Goal: Transaction & Acquisition: Purchase product/service

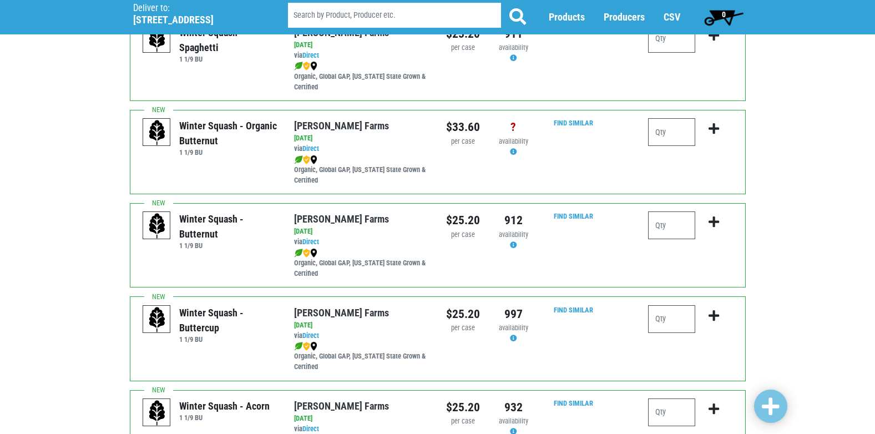
scroll to position [111, 0]
click at [669, 221] on input "number" at bounding box center [671, 225] width 47 height 28
type input "2"
click at [714, 222] on icon "submit" at bounding box center [713, 221] width 11 height 12
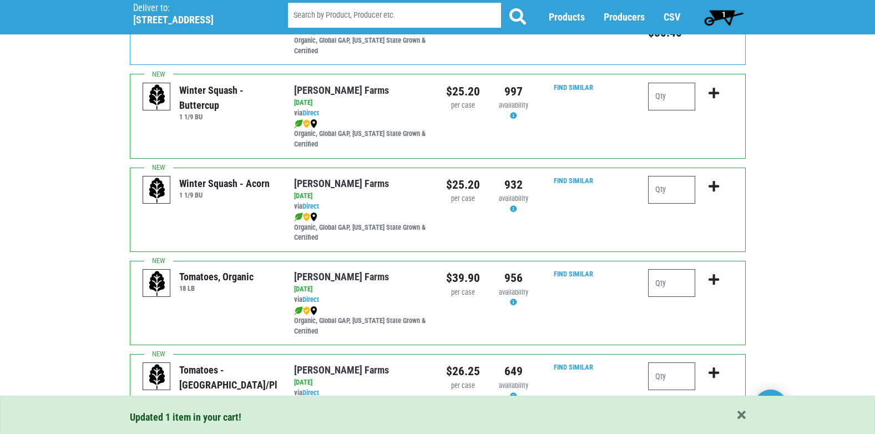
scroll to position [388, 0]
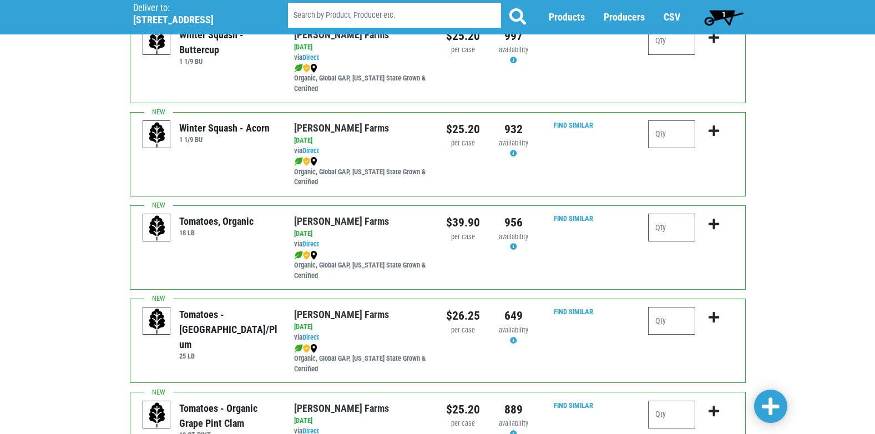
click at [681, 224] on input "number" at bounding box center [671, 228] width 47 height 28
type input "1"
click at [711, 224] on icon "submit" at bounding box center [713, 224] width 11 height 12
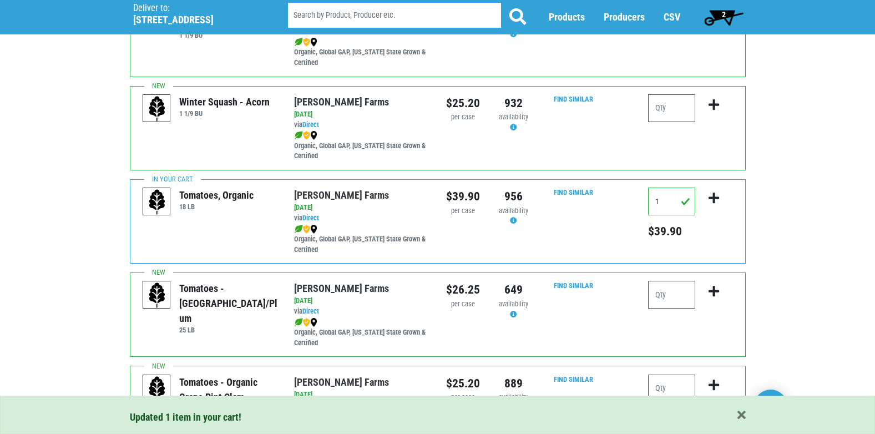
scroll to position [444, 0]
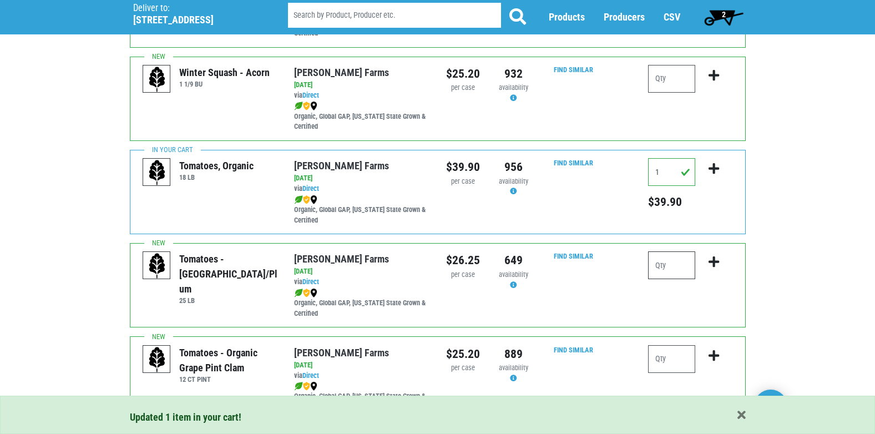
click at [675, 263] on input "number" at bounding box center [671, 265] width 47 height 28
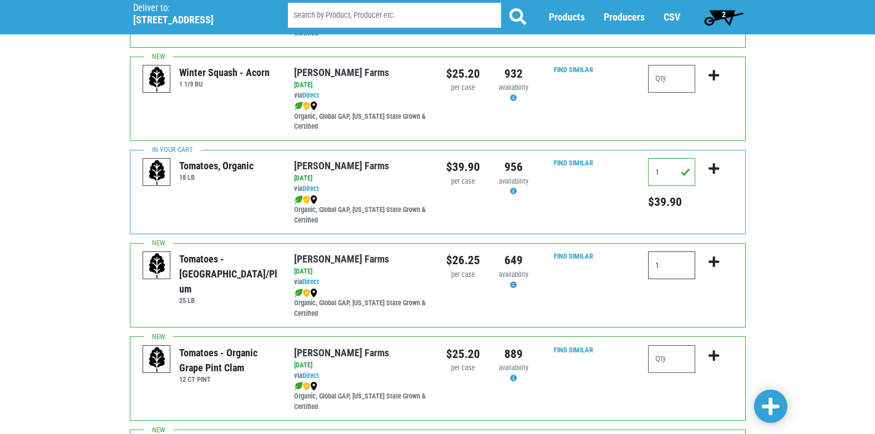
type input "1"
click at [716, 261] on icon "submit" at bounding box center [713, 262] width 11 height 12
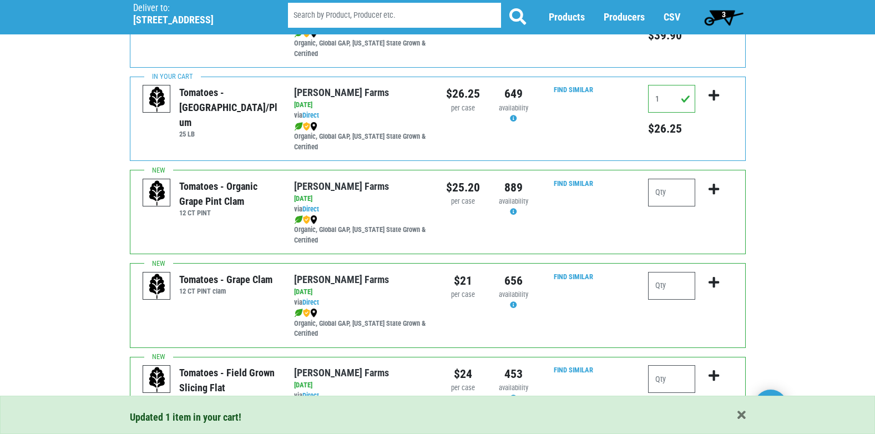
scroll to position [666, 0]
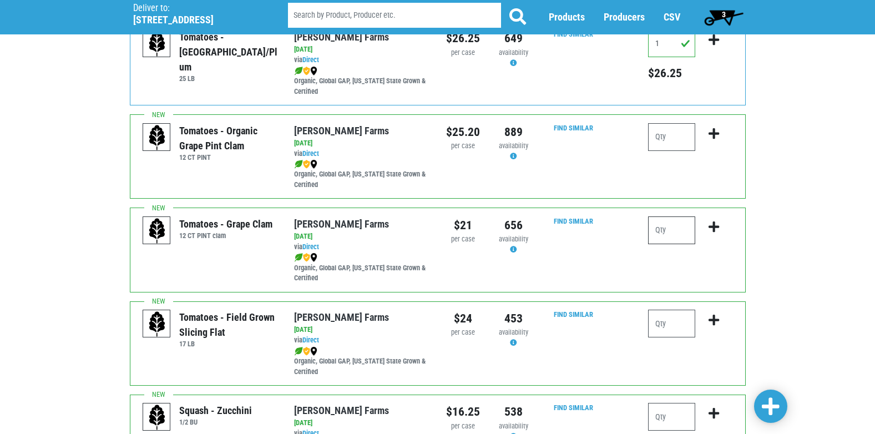
click at [667, 237] on input "number" at bounding box center [671, 230] width 47 height 28
type input "3"
click at [716, 230] on icon "submit" at bounding box center [713, 227] width 11 height 12
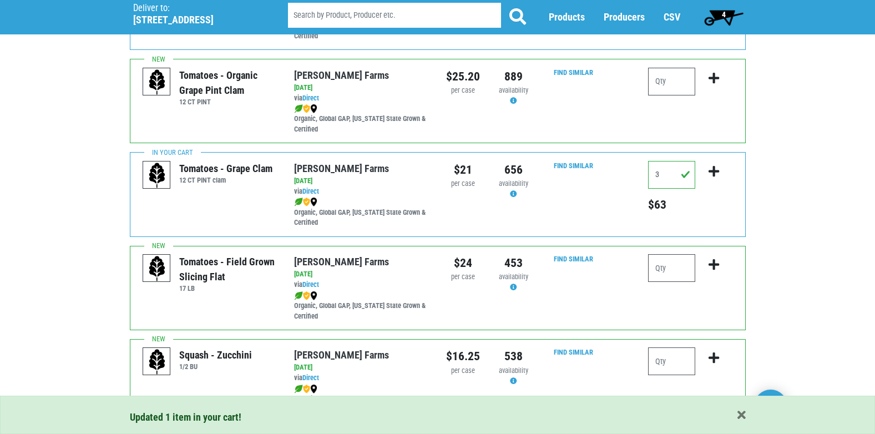
scroll to position [777, 0]
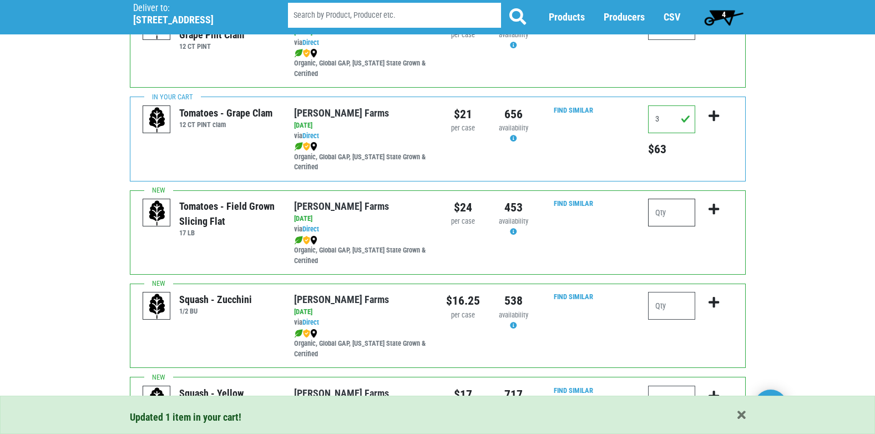
click at [663, 212] on input "number" at bounding box center [671, 213] width 47 height 28
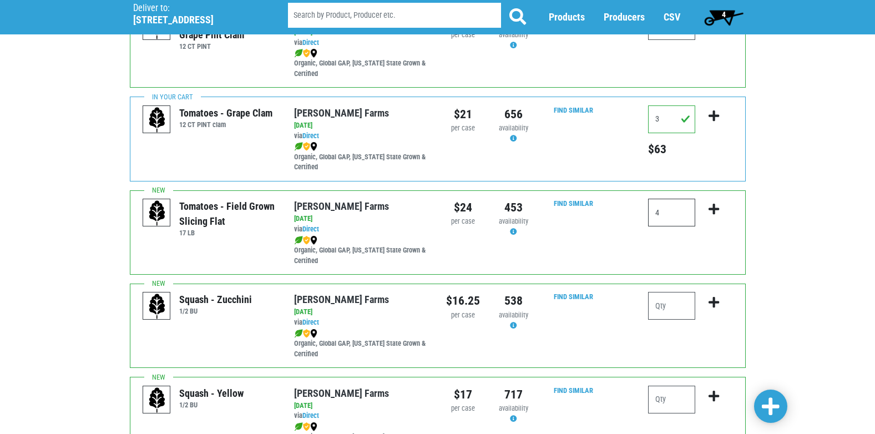
type input "4"
click at [713, 214] on icon "submit" at bounding box center [713, 209] width 11 height 12
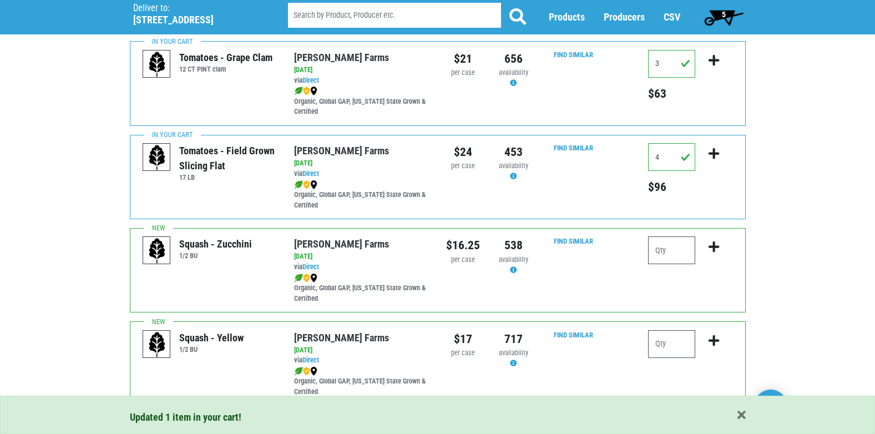
scroll to position [888, 0]
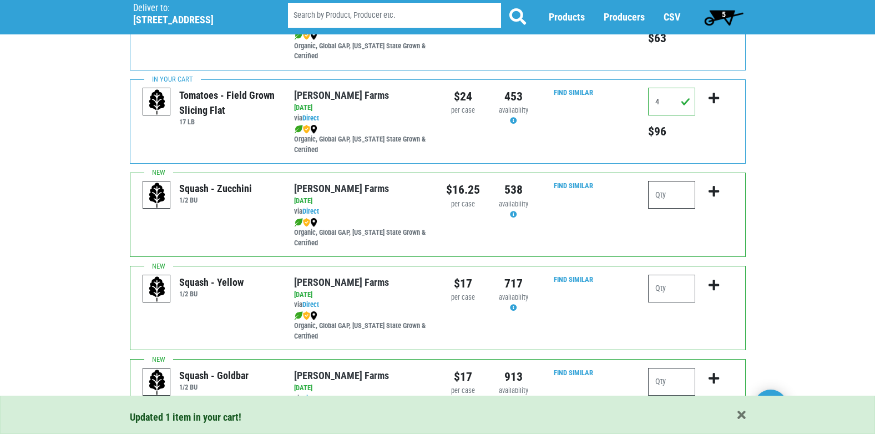
click at [670, 200] on input "number" at bounding box center [671, 195] width 47 height 28
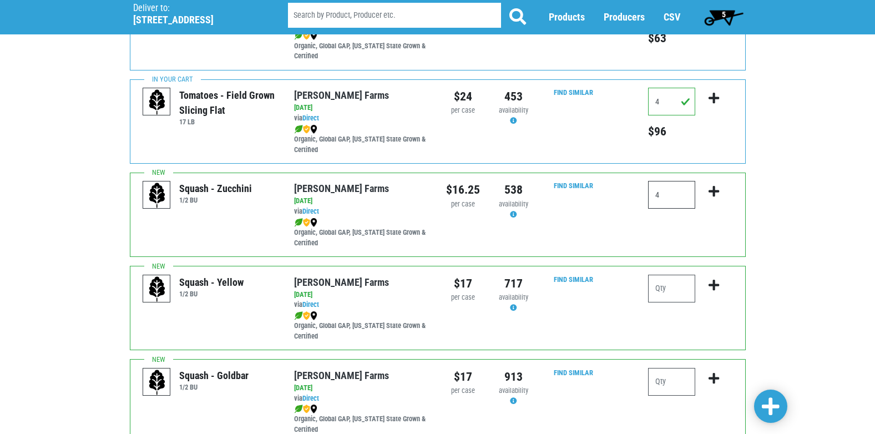
type input "4"
click at [711, 192] on icon "submit" at bounding box center [713, 191] width 11 height 12
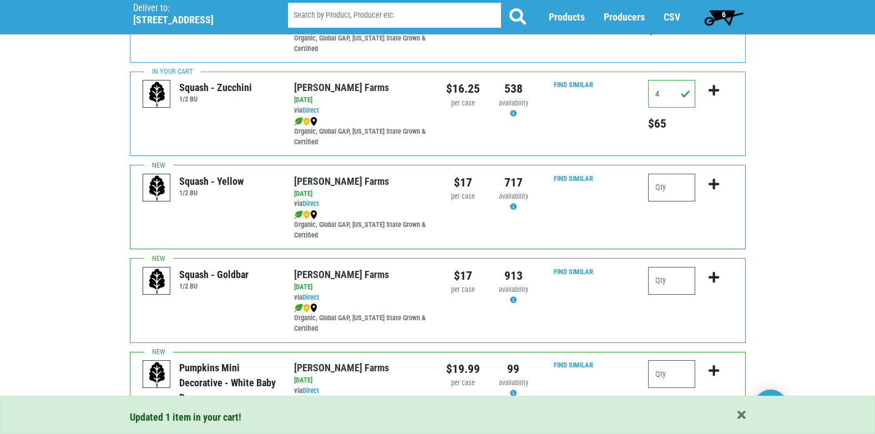
scroll to position [998, 0]
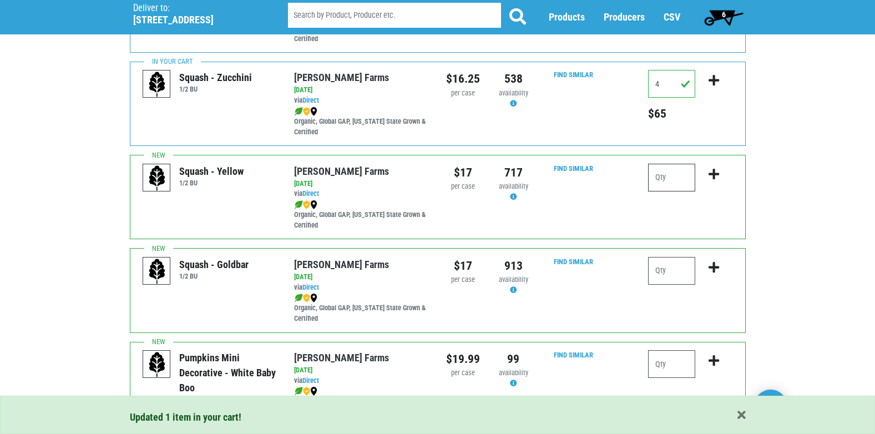
click at [667, 181] on input "number" at bounding box center [671, 178] width 47 height 28
type input "2"
click at [712, 174] on icon "submit" at bounding box center [713, 174] width 11 height 12
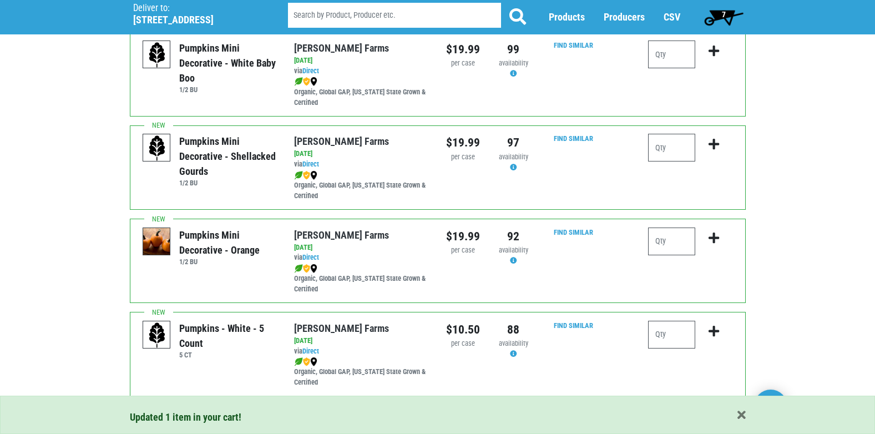
scroll to position [1331, 0]
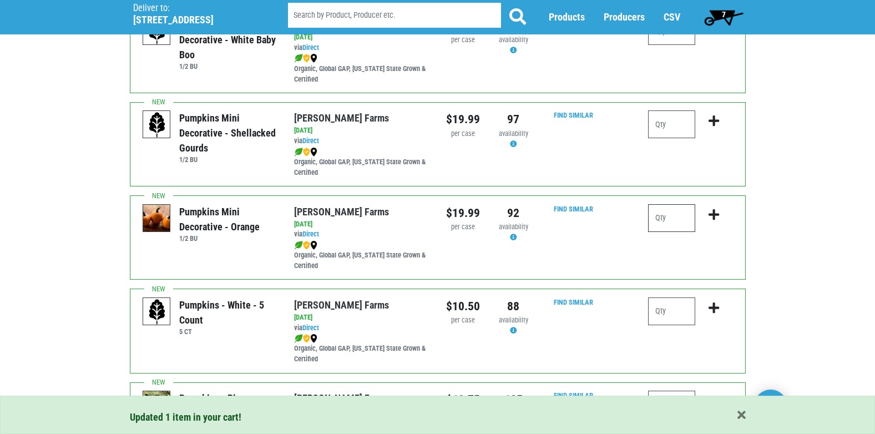
click at [667, 219] on input "number" at bounding box center [671, 218] width 47 height 28
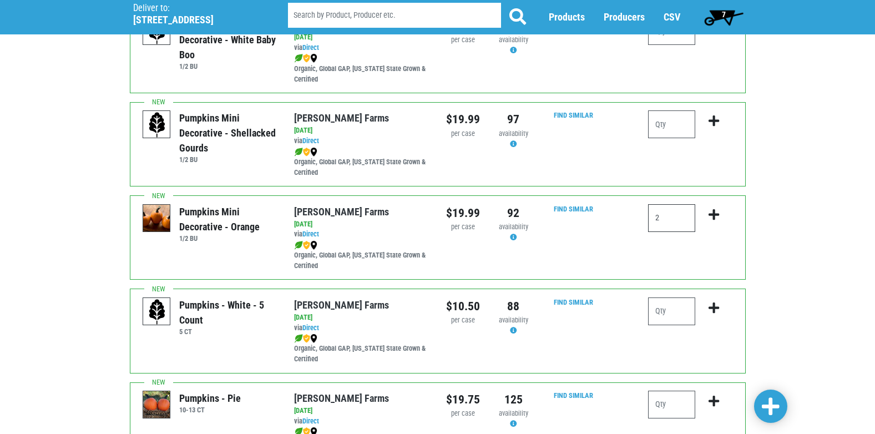
type input "2"
click at [712, 217] on icon "submit" at bounding box center [713, 215] width 11 height 12
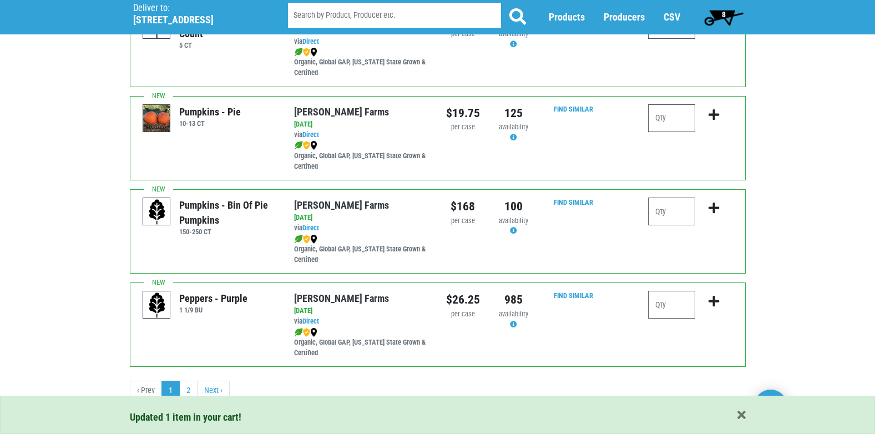
scroll to position [1621, 0]
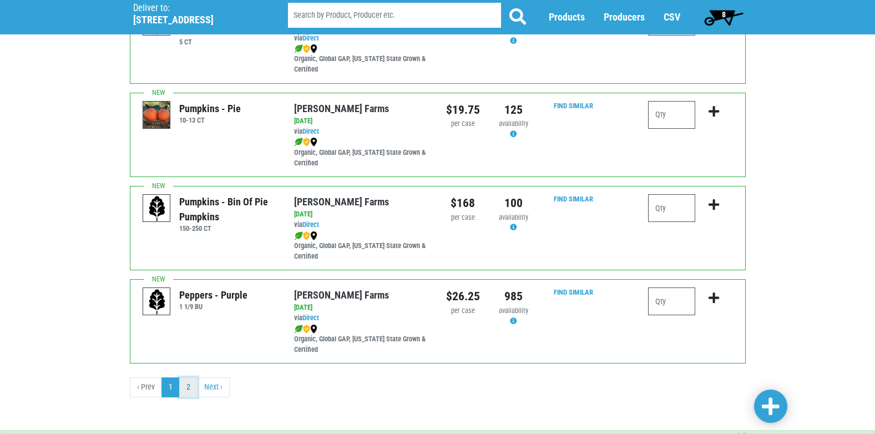
click at [191, 383] on link "2" at bounding box center [188, 387] width 18 height 20
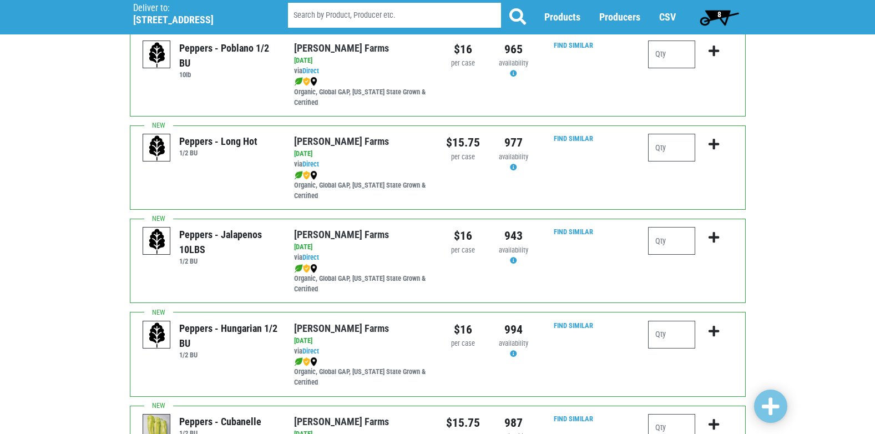
scroll to position [111, 0]
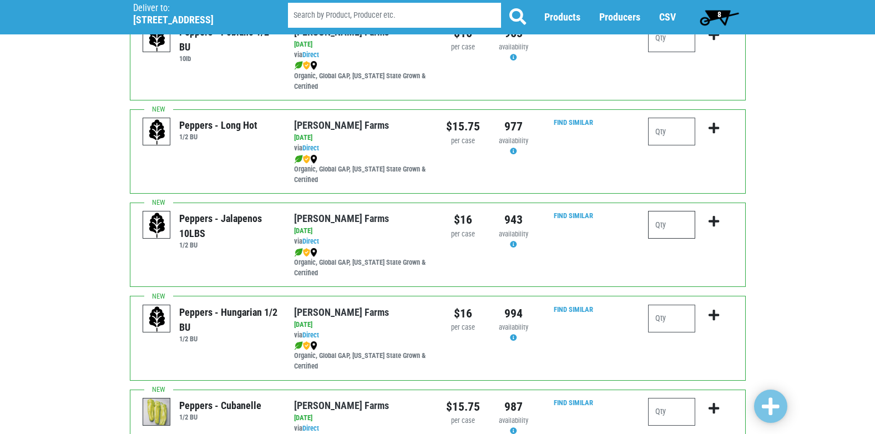
click at [682, 228] on input "number" at bounding box center [671, 225] width 47 height 28
type input "1"
click at [714, 219] on icon "submit" at bounding box center [713, 221] width 11 height 12
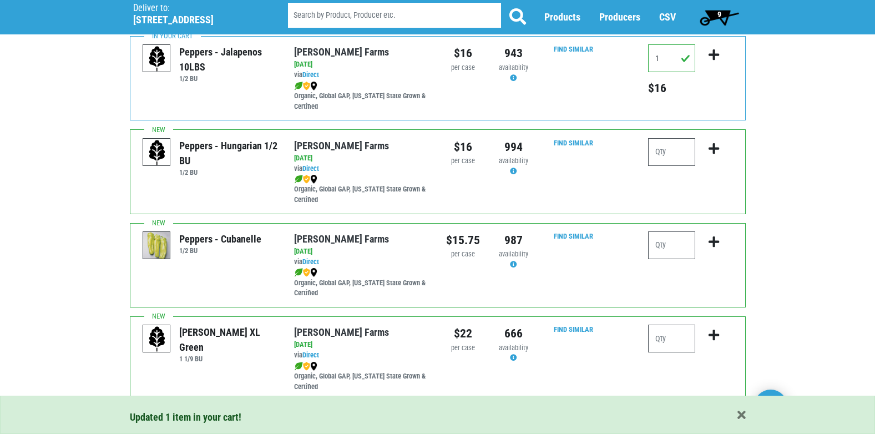
scroll to position [333, 0]
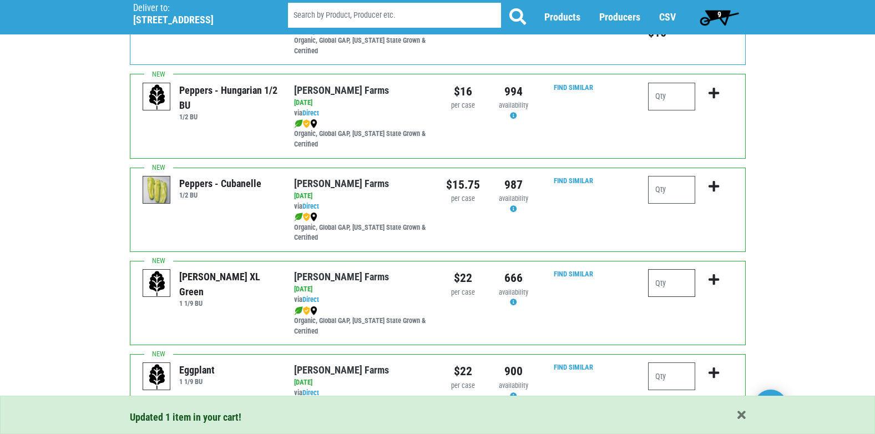
click at [665, 282] on input "number" at bounding box center [671, 283] width 47 height 28
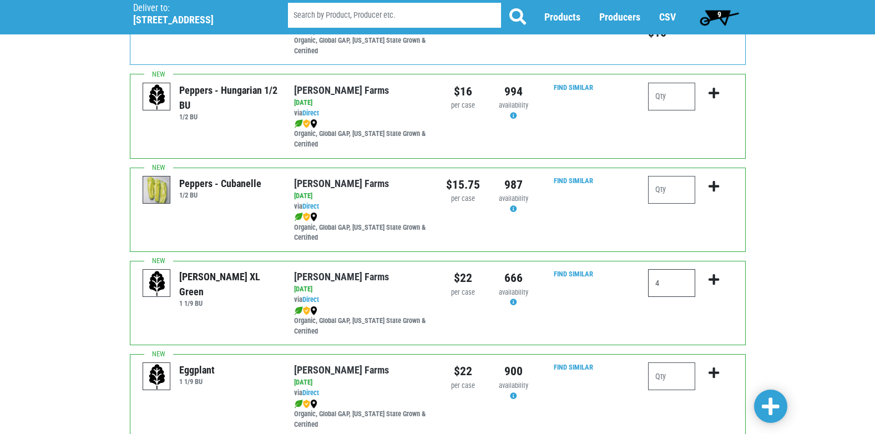
type input "4"
click at [711, 278] on icon "submit" at bounding box center [713, 279] width 11 height 12
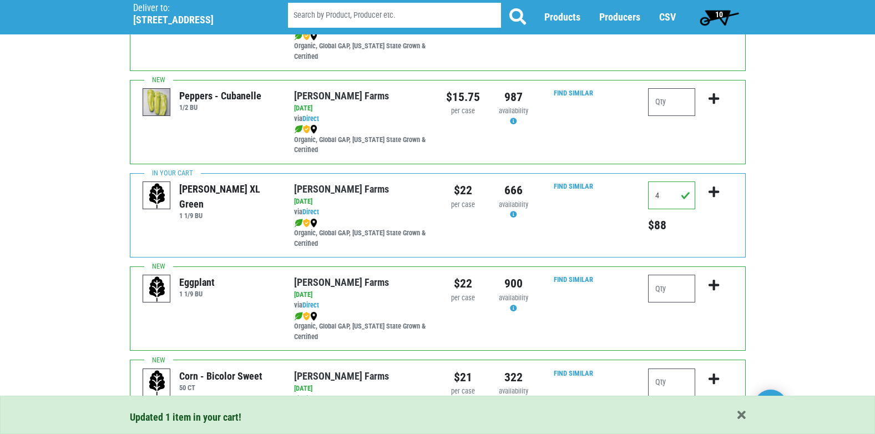
scroll to position [444, 0]
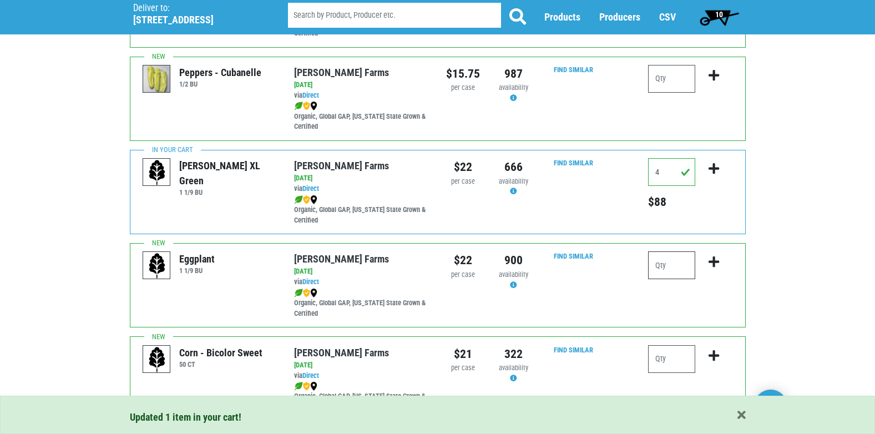
click at [667, 263] on input "number" at bounding box center [671, 265] width 47 height 28
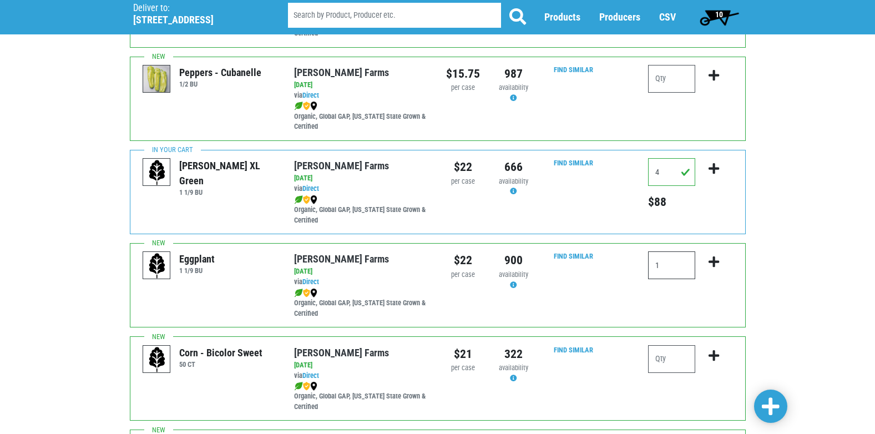
type input "1"
click at [718, 260] on icon "submit" at bounding box center [713, 262] width 11 height 12
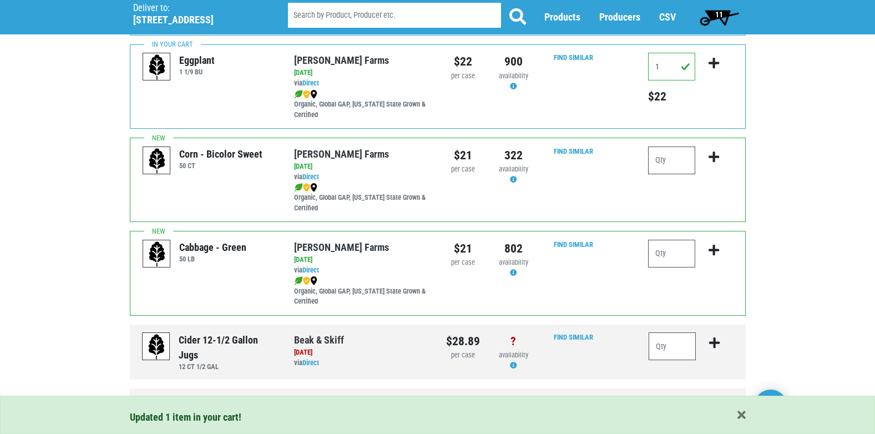
scroll to position [666, 0]
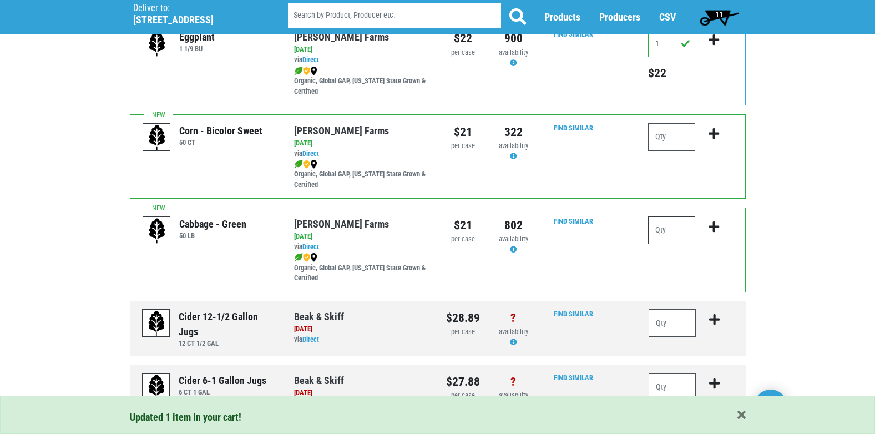
click at [673, 230] on input "number" at bounding box center [671, 230] width 47 height 28
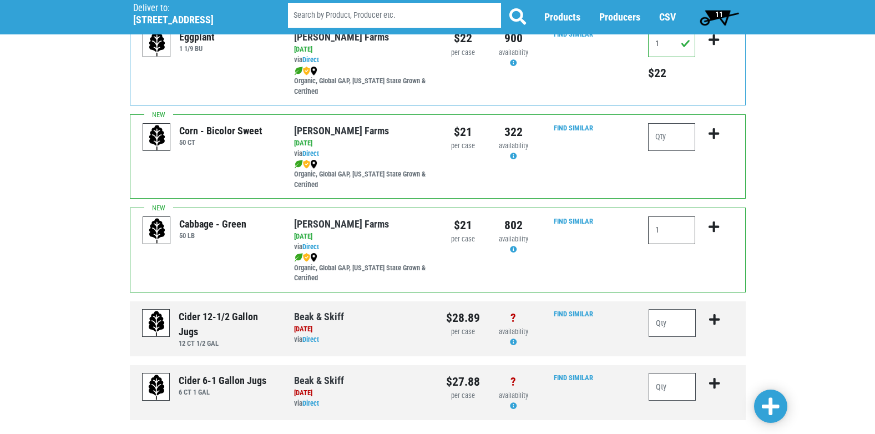
type input "1"
click at [716, 226] on icon "submit" at bounding box center [713, 227] width 11 height 12
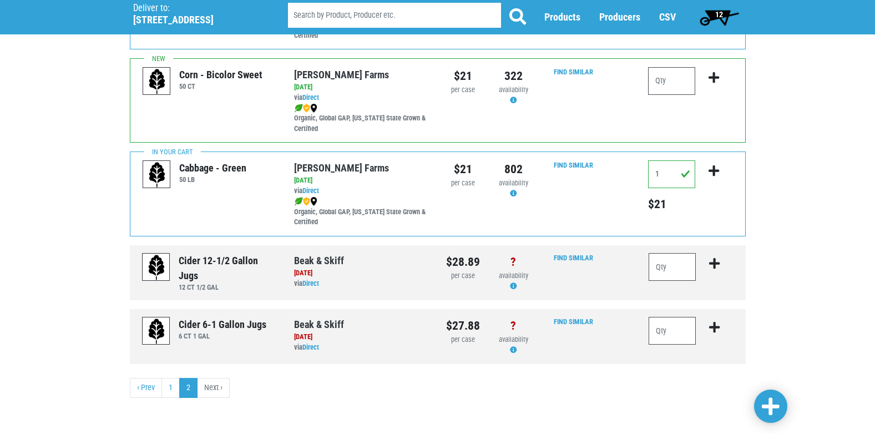
scroll to position [722, 0]
click at [168, 392] on link "1" at bounding box center [170, 387] width 18 height 20
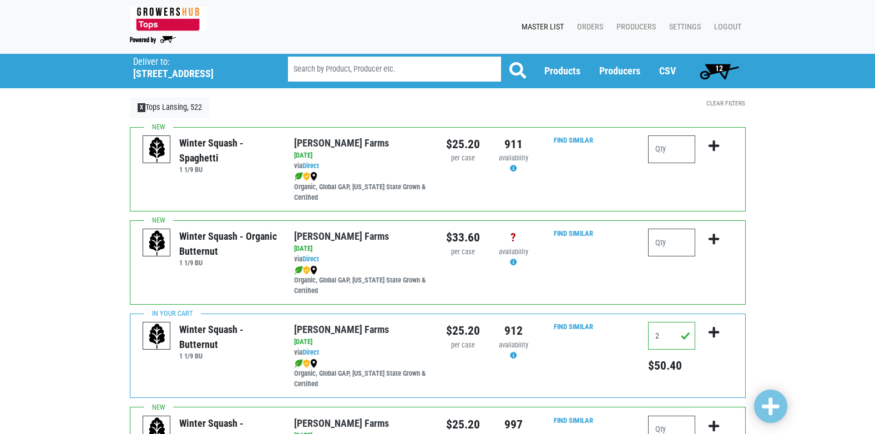
scroll to position [55, 0]
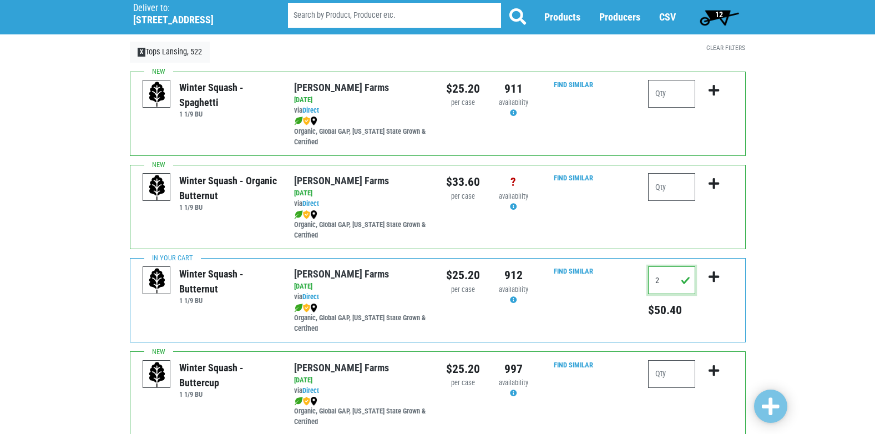
click at [666, 285] on input "2" at bounding box center [671, 280] width 47 height 28
drag, startPoint x: 665, startPoint y: 280, endPoint x: 631, endPoint y: 280, distance: 33.8
click at [631, 280] on div "Winter Squash - Butternut 1 1/9 BU [PERSON_NAME][GEOGRAPHIC_DATA] via Direct on…" at bounding box center [438, 300] width 616 height 84
type input "1"
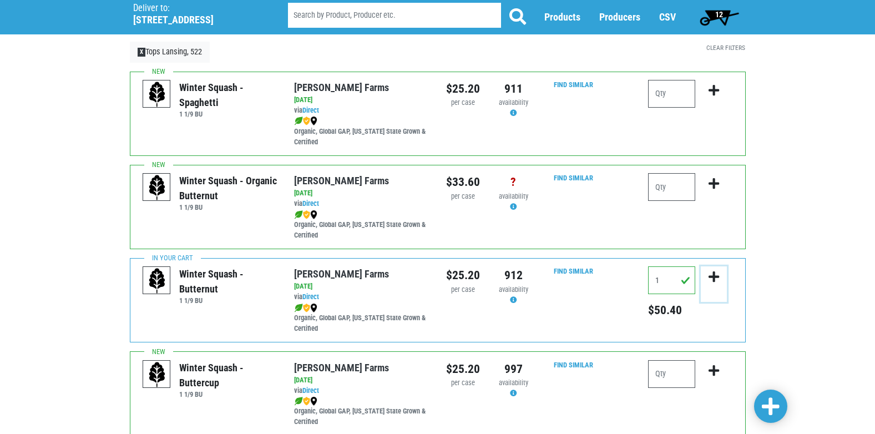
click at [711, 275] on icon "submit" at bounding box center [713, 277] width 11 height 12
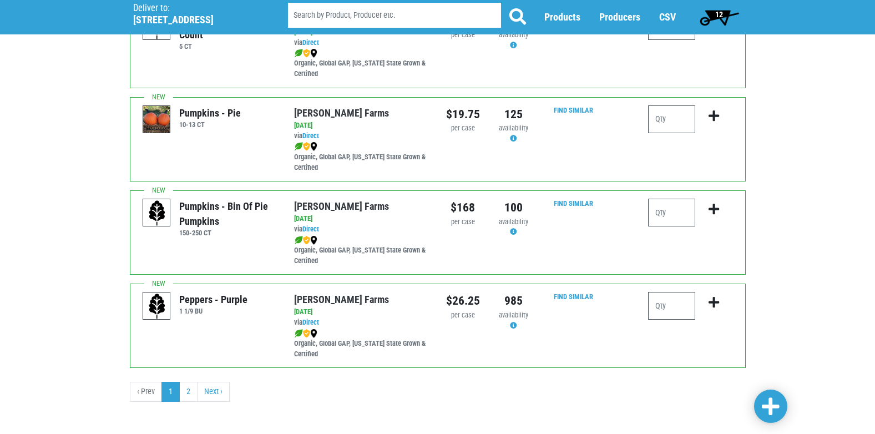
scroll to position [1621, 0]
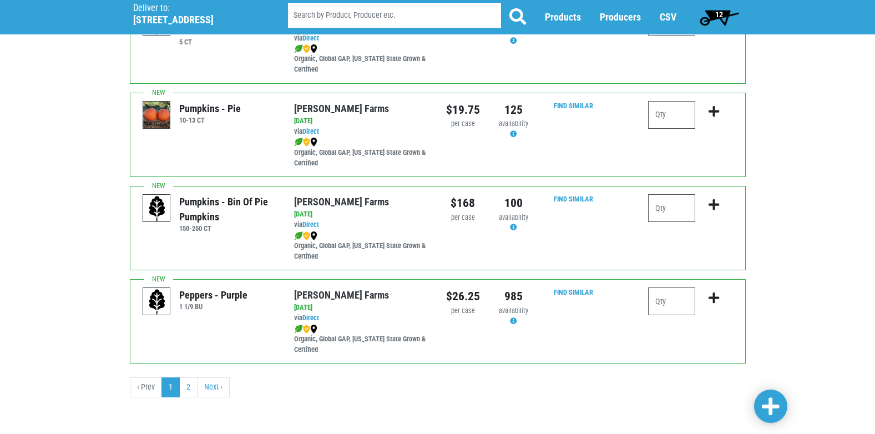
click at [729, 16] on span "12" at bounding box center [718, 17] width 49 height 22
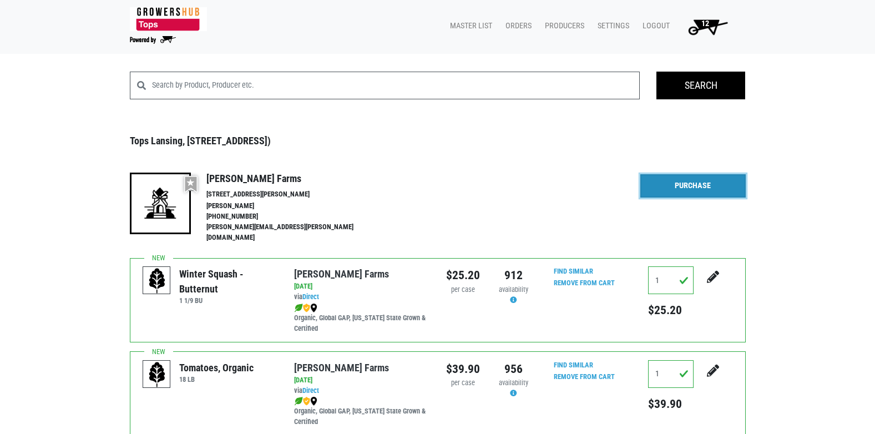
click at [673, 186] on link "Purchase" at bounding box center [692, 185] width 105 height 23
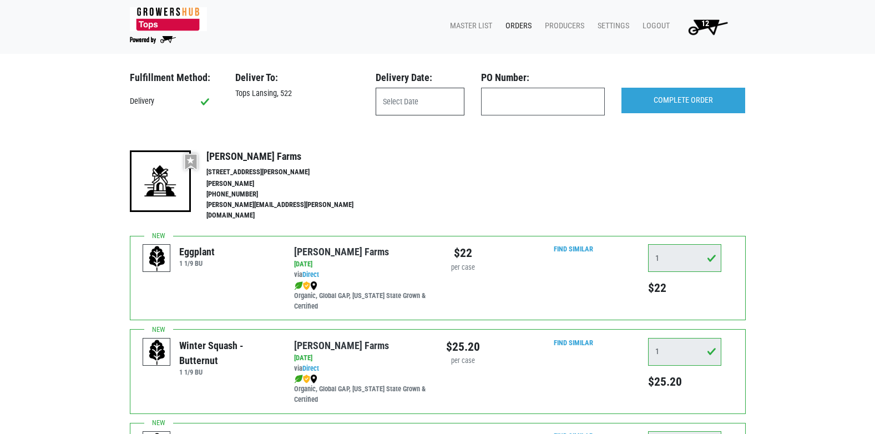
click at [403, 103] on input "text" at bounding box center [420, 102] width 89 height 28
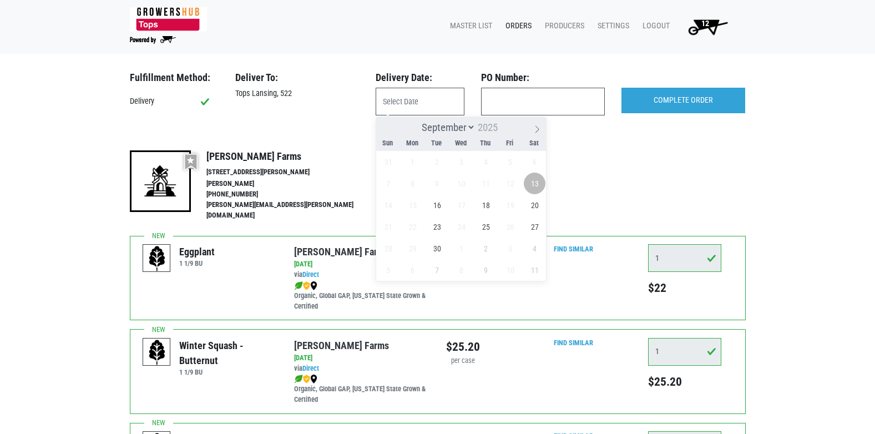
click at [535, 178] on span "13" at bounding box center [535, 184] width 22 height 22
type input "[DATE]"
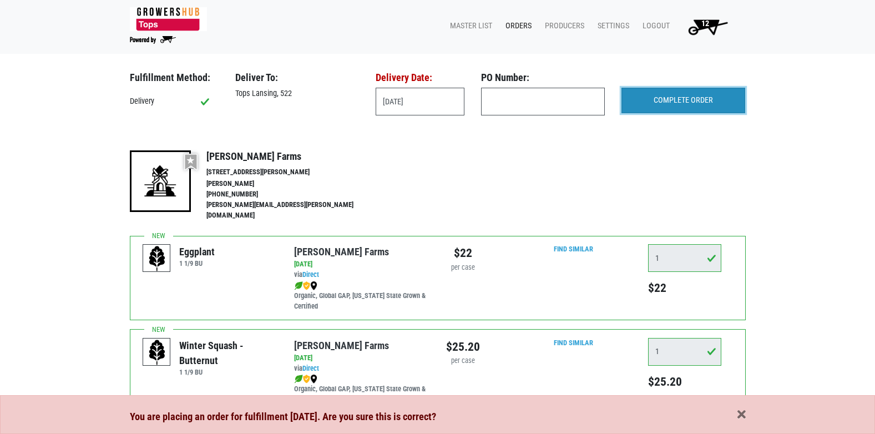
click at [697, 98] on input "COMPLETE ORDER" at bounding box center [683, 101] width 124 height 26
click at [742, 414] on span "button" at bounding box center [741, 415] width 8 height 12
